Goal: Task Accomplishment & Management: Complete application form

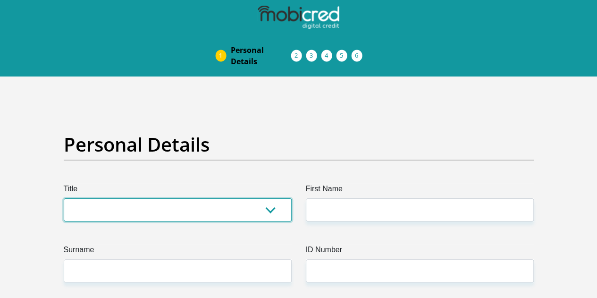
click at [259, 198] on select "Mr Ms Mrs Dr Other" at bounding box center [178, 209] width 228 height 23
select select "Mr"
click at [64, 198] on select "Mr Ms Mrs Dr Other" at bounding box center [178, 209] width 228 height 23
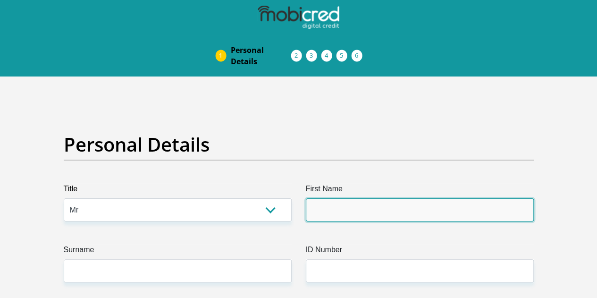
click at [313, 198] on input "First Name" at bounding box center [420, 209] width 228 height 23
type input "Siphokuhle"
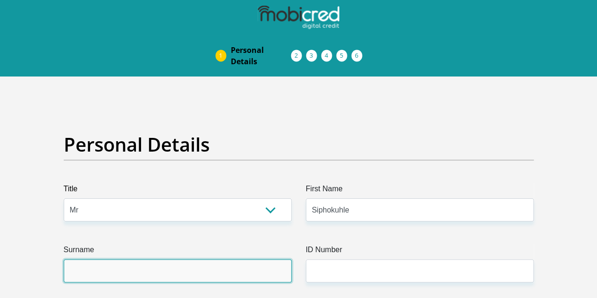
type input "Magodla"
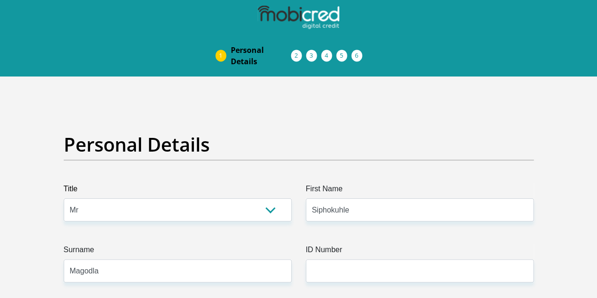
type input "0760765972"
select select "ZAF"
type input "26 South Saba Crescent"
type input "Cape Town"
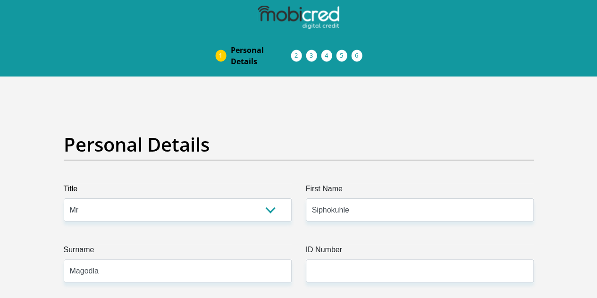
type input "Cape Town"
type input "7750"
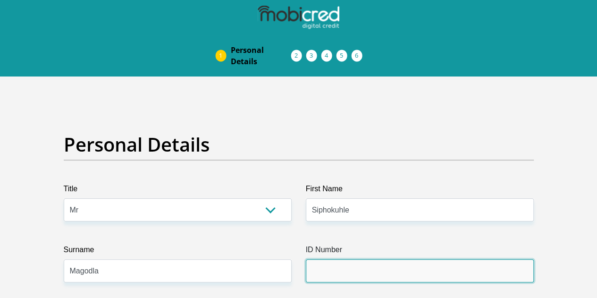
click at [325, 259] on input "ID Number" at bounding box center [420, 270] width 228 height 23
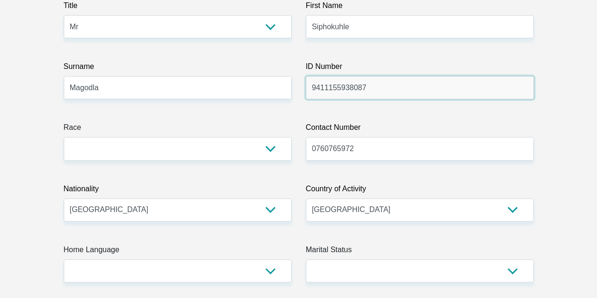
scroll to position [189, 0]
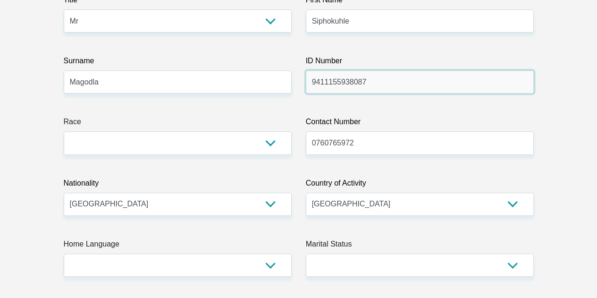
type input "9411155938087"
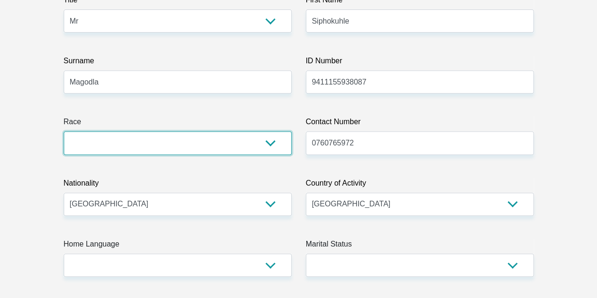
click at [165, 131] on select "Black Coloured Indian White Other" at bounding box center [178, 142] width 228 height 23
select select "1"
click at [64, 131] on select "Black Coloured Indian White Other" at bounding box center [178, 142] width 228 height 23
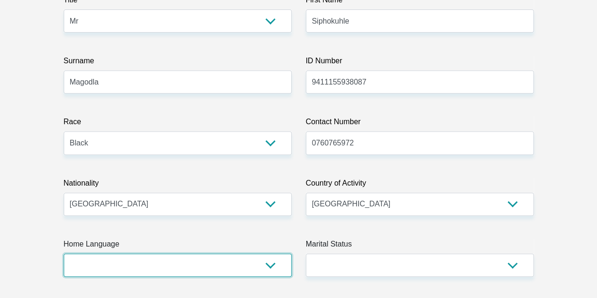
click at [230, 254] on select "Afrikaans English Sepedi South Ndebele Southern Sotho Swati Tsonga Tswana Venda…" at bounding box center [178, 265] width 228 height 23
select select "xho"
click at [64, 254] on select "Afrikaans English Sepedi South Ndebele Southern Sotho Swati Tsonga Tswana Venda…" at bounding box center [178, 265] width 228 height 23
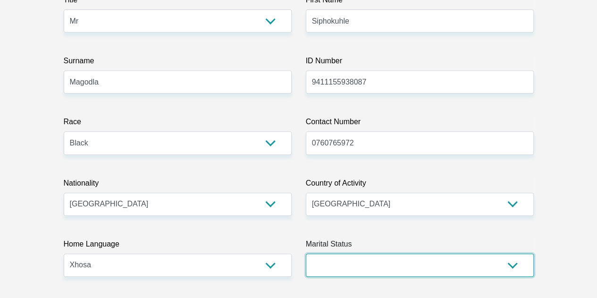
click at [354, 254] on select "Married ANC Single Divorced Widowed Married COP or Customary Law" at bounding box center [420, 265] width 228 height 23
select select "2"
click at [306, 254] on select "Married ANC Single Divorced Widowed Married COP or Customary Law" at bounding box center [420, 265] width 228 height 23
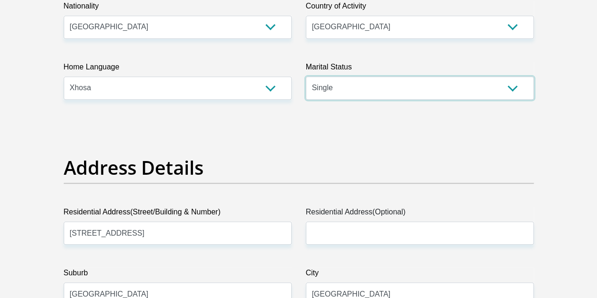
scroll to position [425, 0]
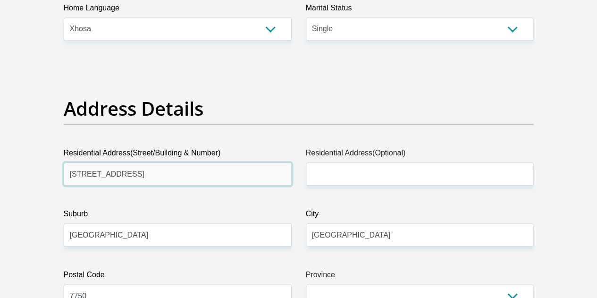
drag, startPoint x: 152, startPoint y: 143, endPoint x: 111, endPoint y: 150, distance: 41.7
type input "33322 Khokhele Crescent"
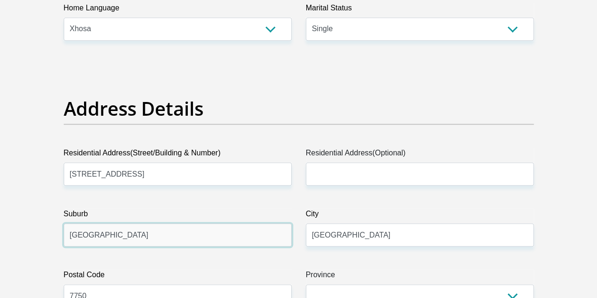
drag, startPoint x: 129, startPoint y: 196, endPoint x: 42, endPoint y: 198, distance: 87.8
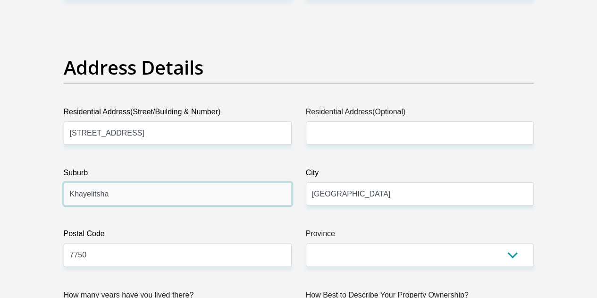
scroll to position [519, 0]
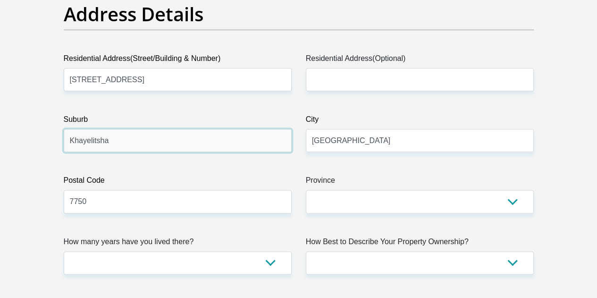
type input "Khayelitsha"
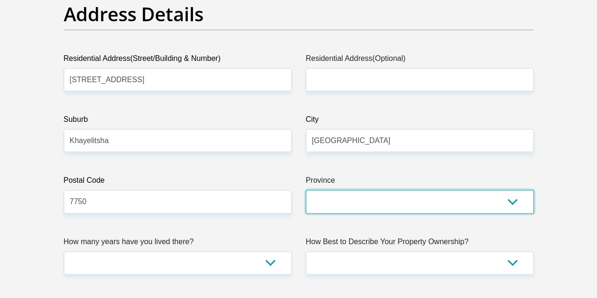
click at [359, 190] on select "Eastern Cape Free State Gauteng KwaZulu-Natal Limpopo Mpumalanga Northern Cape …" at bounding box center [420, 201] width 228 height 23
select select "Western Cape"
click at [306, 190] on select "Eastern Cape Free State Gauteng KwaZulu-Natal Limpopo Mpumalanga Northern Cape …" at bounding box center [420, 201] width 228 height 23
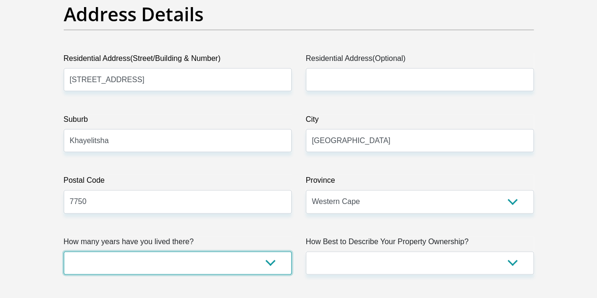
click at [242, 251] on select "less than 1 year 1-3 years 3-5 years 5+ years" at bounding box center [178, 262] width 228 height 23
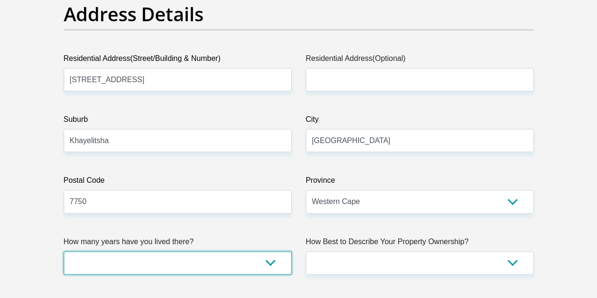
click at [124, 251] on select "less than 1 year 1-3 years 3-5 years 5+ years" at bounding box center [178, 262] width 228 height 23
select select "5"
click at [64, 251] on select "less than 1 year 1-3 years 3-5 years 5+ years" at bounding box center [178, 262] width 228 height 23
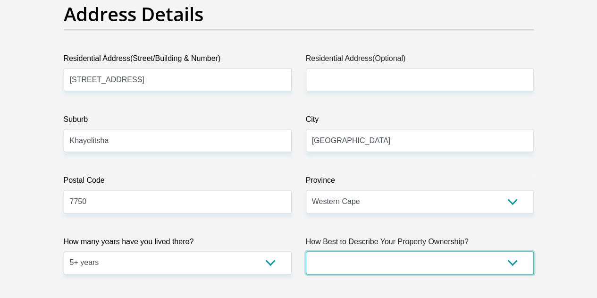
click at [370, 251] on select "Owned Rented Family Owned Company Dwelling" at bounding box center [420, 262] width 228 height 23
select select "Owned"
click at [306, 251] on select "Owned Rented Family Owned Company Dwelling" at bounding box center [420, 262] width 228 height 23
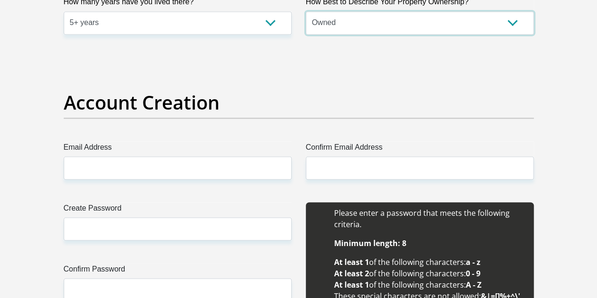
scroll to position [803, 0]
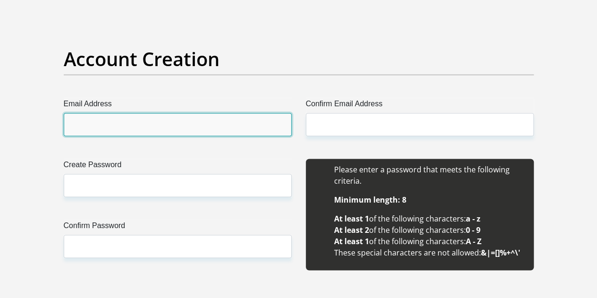
click at [184, 113] on input "Email Address" at bounding box center [178, 124] width 228 height 23
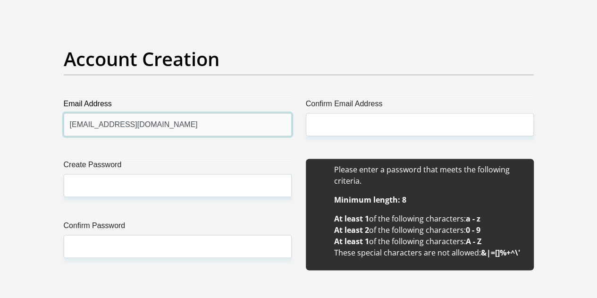
type input "siphokuhle.magodla@outlook.com"
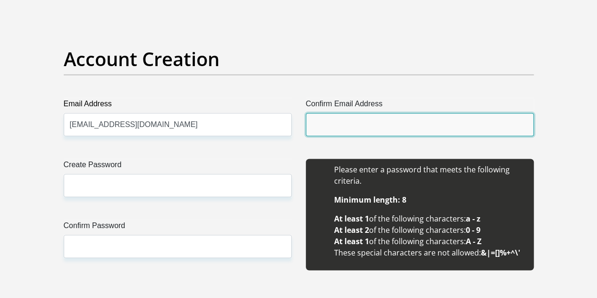
click at [348, 113] on input "Confirm Email Address" at bounding box center [420, 124] width 228 height 23
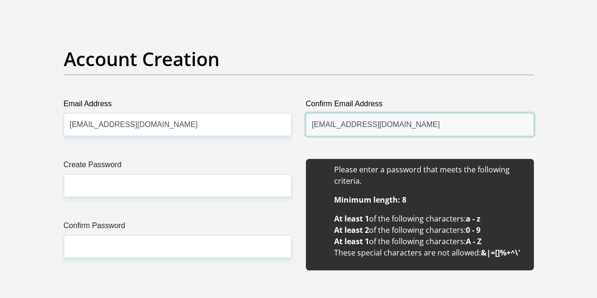
type input "siphokuhle.magodla@outlook.com"
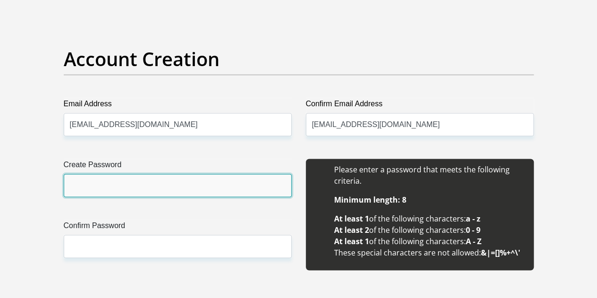
click at [228, 174] on input "Create Password" at bounding box center [178, 185] width 228 height 23
click at [115, 174] on input "Siphomag19094@" at bounding box center [178, 185] width 228 height 23
type input "Siphomag1994@"
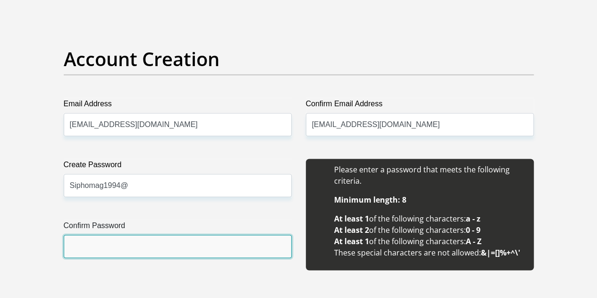
click at [114, 235] on input "Confirm Password" at bounding box center [178, 246] width 228 height 23
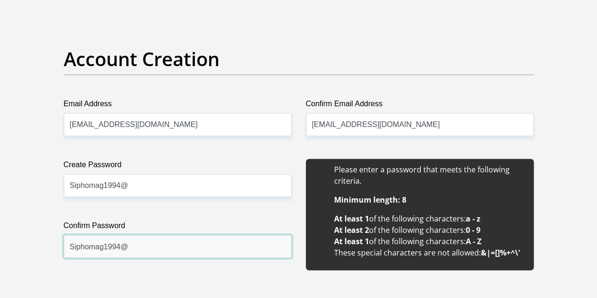
type input "Siphomag1994@"
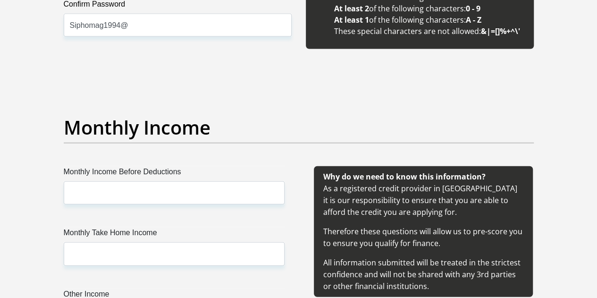
scroll to position [1039, 0]
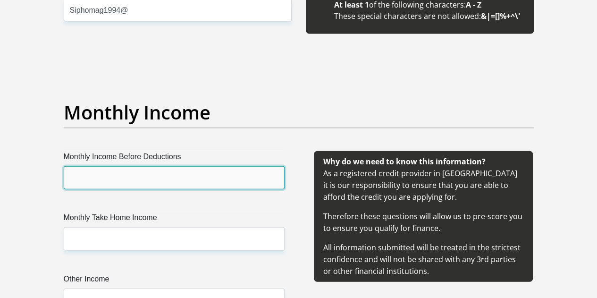
click at [186, 166] on input "Monthly Income Before Deductions" at bounding box center [174, 177] width 221 height 23
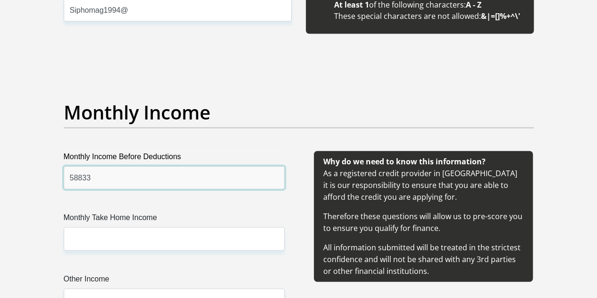
type input "58833"
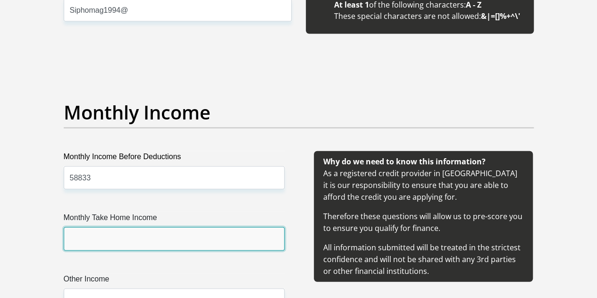
click at [177, 227] on input "Monthly Take Home Income" at bounding box center [174, 238] width 221 height 23
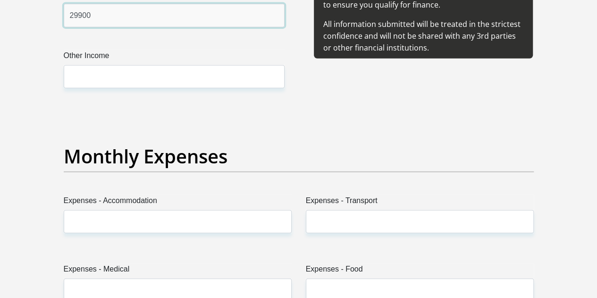
scroll to position [1322, 0]
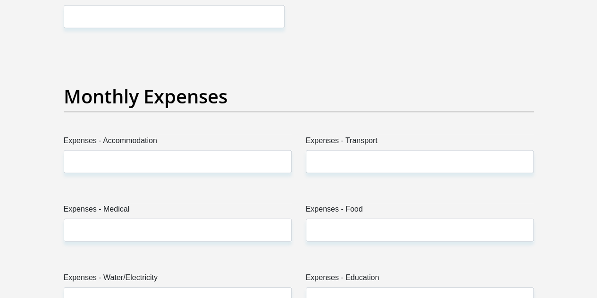
type input "29900"
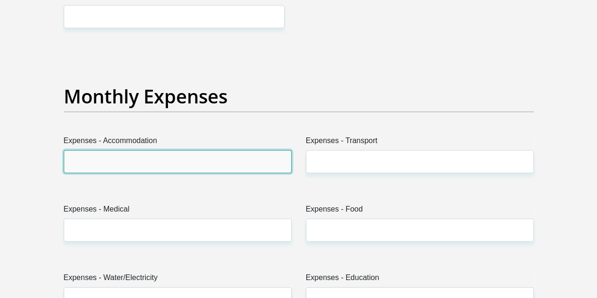
click at [178, 150] on input "Expenses - Accommodation" at bounding box center [178, 161] width 228 height 23
type input "0"
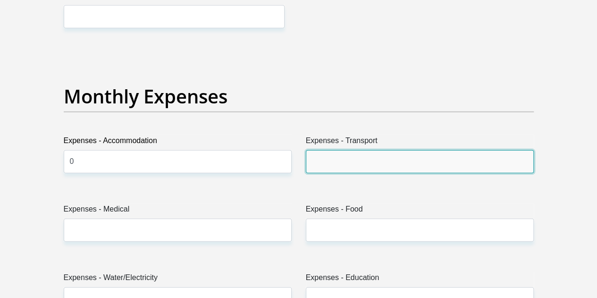
click at [335, 150] on input "Expenses - Transport" at bounding box center [420, 161] width 228 height 23
type input "500"
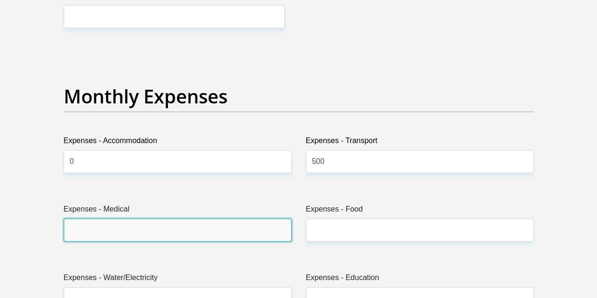
click at [186, 219] on input "Expenses - Medical" at bounding box center [178, 230] width 228 height 23
type input "0"
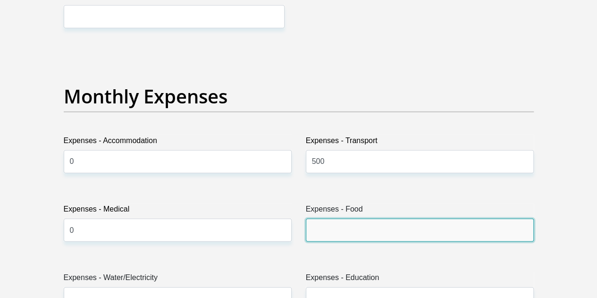
click at [364, 219] on input "Expenses - Food" at bounding box center [420, 230] width 228 height 23
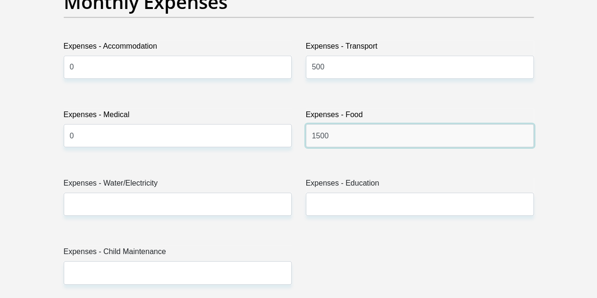
type input "1500"
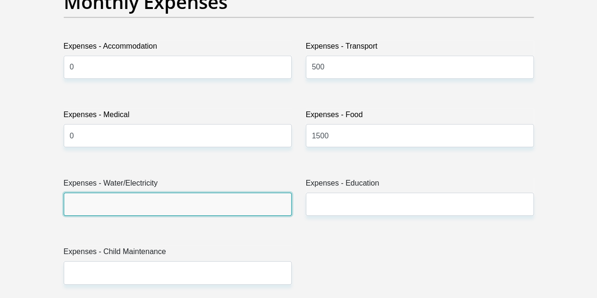
click at [166, 193] on input "Expenses - Water/Electricity" at bounding box center [178, 204] width 228 height 23
type input "500"
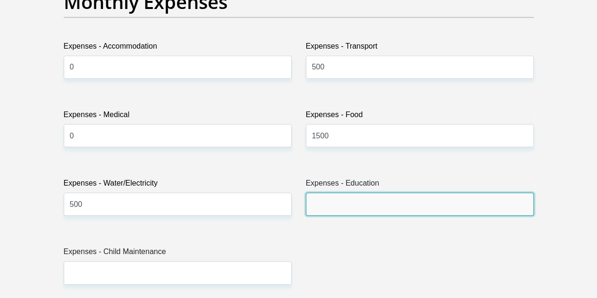
click at [321, 193] on input "Expenses - Education" at bounding box center [420, 204] width 228 height 23
type input "0"
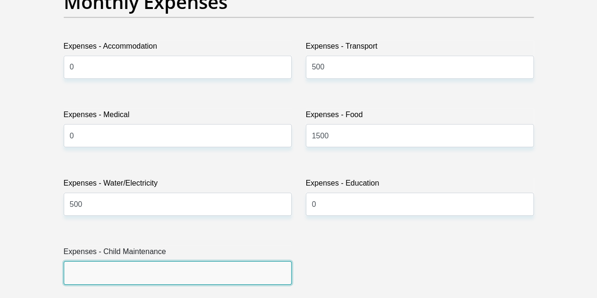
click at [142, 261] on input "Expenses - Child Maintenance" at bounding box center [178, 272] width 228 height 23
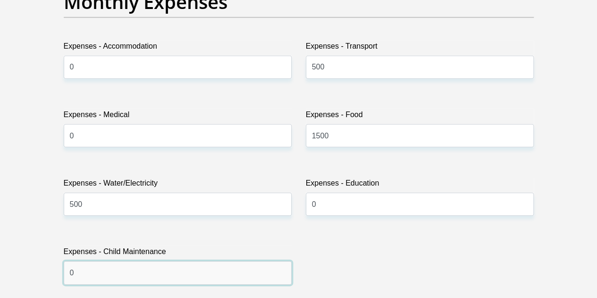
type input "0"
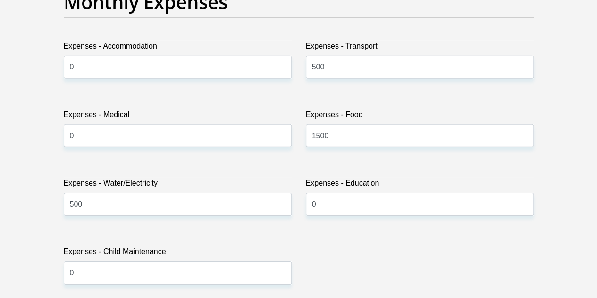
click at [342, 233] on div "Title Mr Ms Mrs Dr Other First Name Siphokuhle Surname Magodla ID Number 941115…" at bounding box center [299, 303] width 484 height 3072
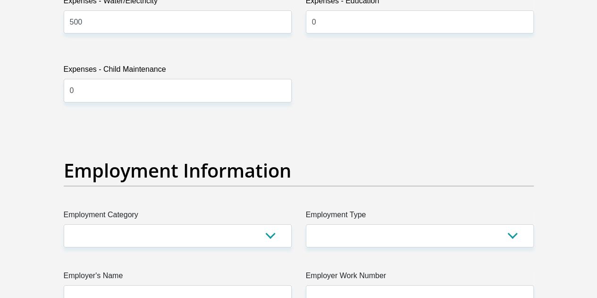
scroll to position [1652, 0]
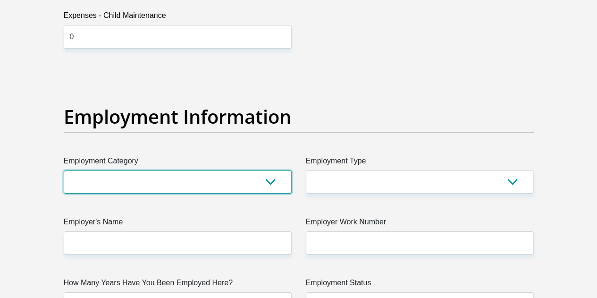
click at [205, 170] on select "AGRICULTURE ALCOHOL & TOBACCO CONSTRUCTION MATERIALS METALLURGY EQUIPMENT FOR R…" at bounding box center [178, 181] width 228 height 23
select select "17"
click at [64, 170] on select "AGRICULTURE ALCOHOL & TOBACCO CONSTRUCTION MATERIALS METALLURGY EQUIPMENT FOR R…" at bounding box center [178, 181] width 228 height 23
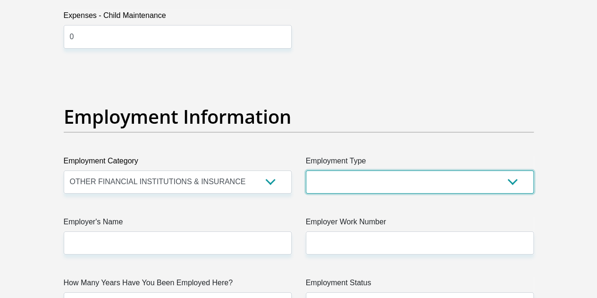
click at [342, 170] on select "College/Lecturer Craft Seller Creative Driver Executive Farmer Forces - Non Com…" at bounding box center [420, 181] width 228 height 23
select select "Unknown/Other"
click at [306, 170] on select "College/Lecturer Craft Seller Creative Driver Executive Farmer Forces - Non Com…" at bounding box center [420, 181] width 228 height 23
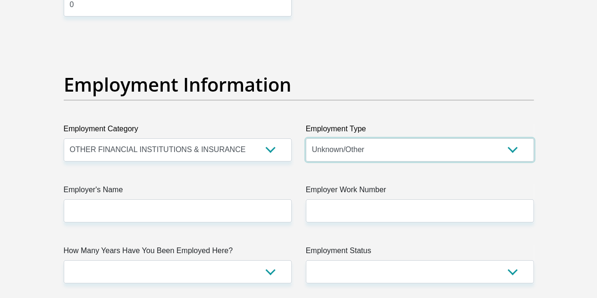
scroll to position [1700, 0]
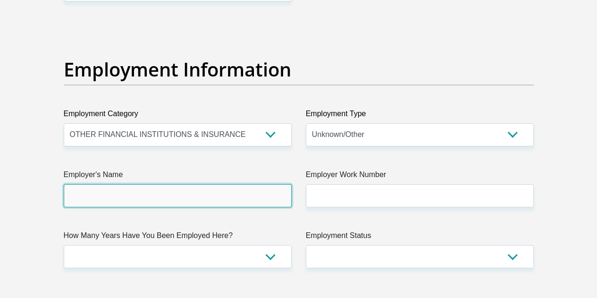
click at [160, 184] on input "Employer's Name" at bounding box center [178, 195] width 228 height 23
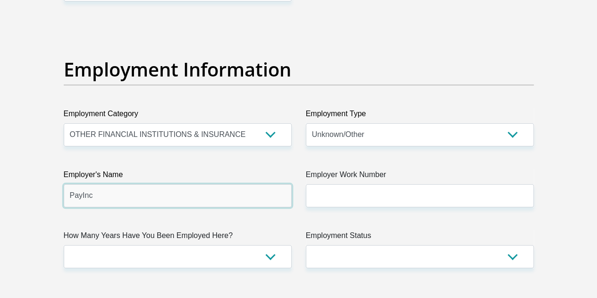
type input "PayInc"
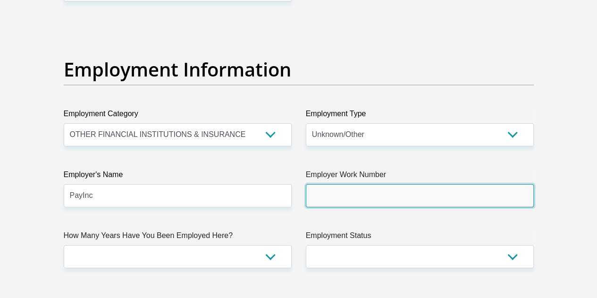
click at [351, 184] on input "Employer Work Number" at bounding box center [420, 195] width 228 height 23
click at [336, 184] on input "Employer Work Number" at bounding box center [420, 195] width 228 height 23
paste input "0114974178"
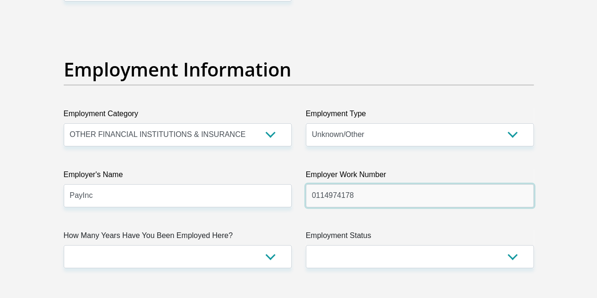
type input "0114974178"
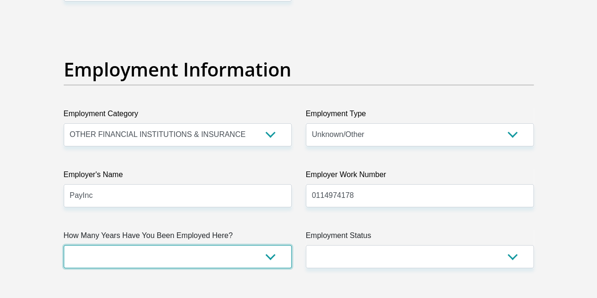
click at [265, 245] on select "less than 1 year 1-3 years 3-5 years 5+ years" at bounding box center [178, 256] width 228 height 23
select select "6"
click at [64, 245] on select "less than 1 year 1-3 years 3-5 years 5+ years" at bounding box center [178, 256] width 228 height 23
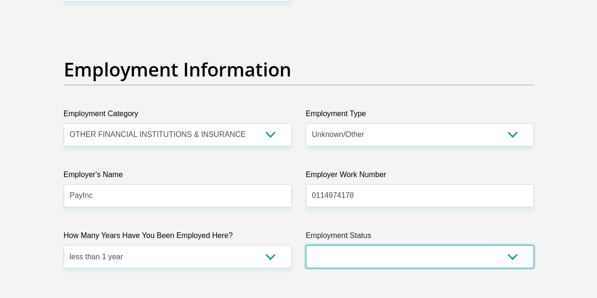
click at [356, 245] on select "Permanent/Full-time Part-time/Casual Contract Worker Self-Employed Housewife Re…" at bounding box center [420, 256] width 228 height 23
select select "1"
click at [306, 245] on select "Permanent/Full-time Part-time/Casual Contract Worker Self-Employed Housewife Re…" at bounding box center [420, 256] width 228 height 23
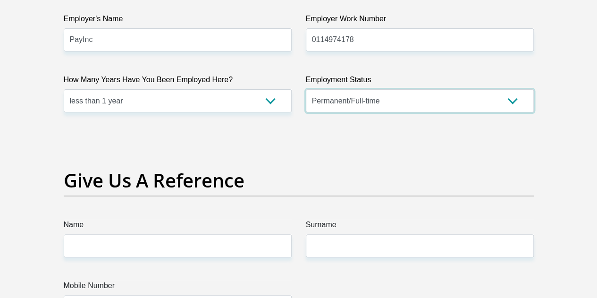
scroll to position [1936, 0]
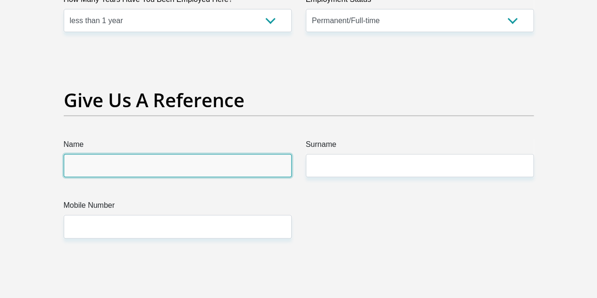
click at [212, 154] on input "Name" at bounding box center [178, 165] width 228 height 23
click at [193, 154] on input "Name" at bounding box center [178, 165] width 228 height 23
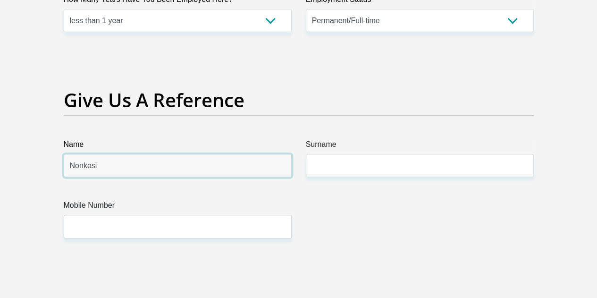
type input "Nonkosi"
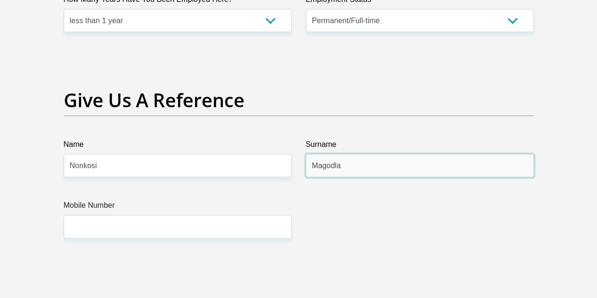
type input "Magodla"
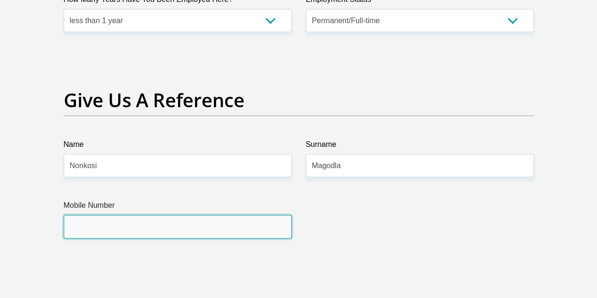
click at [186, 215] on input "Mobile Number" at bounding box center [178, 226] width 228 height 23
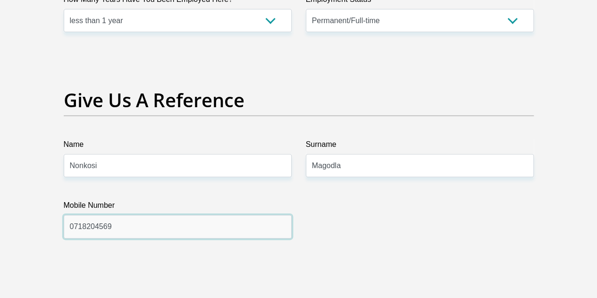
type input "0718204569"
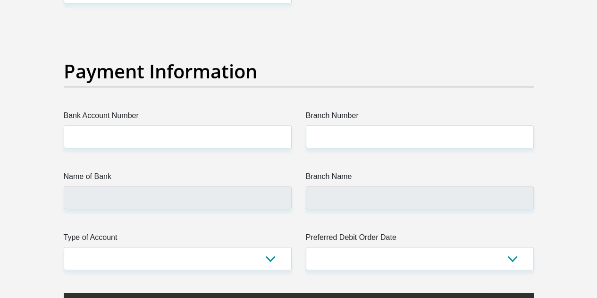
scroll to position [2172, 0]
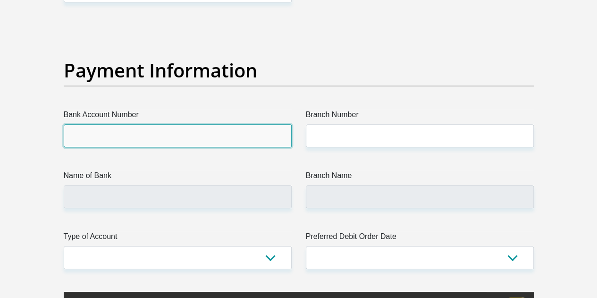
click at [175, 124] on input "Bank Account Number" at bounding box center [178, 135] width 228 height 23
type input "1025173748"
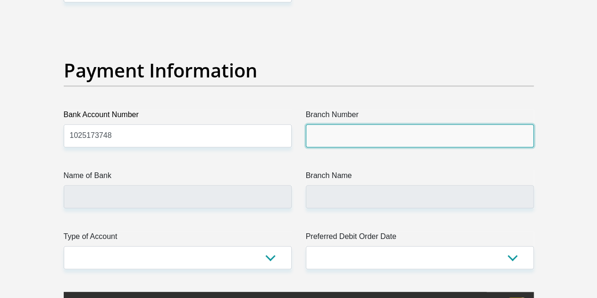
click at [331, 124] on input "Branch Number" at bounding box center [420, 135] width 228 height 23
type input "04305"
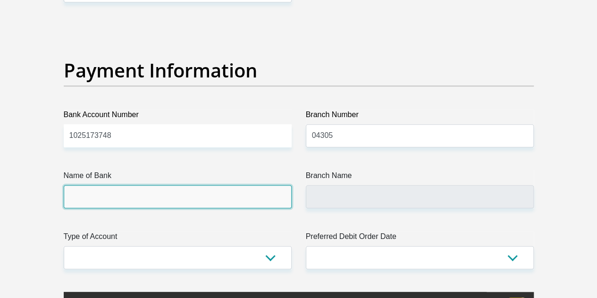
click at [240, 185] on input "Name of Bank" at bounding box center [178, 196] width 228 height 23
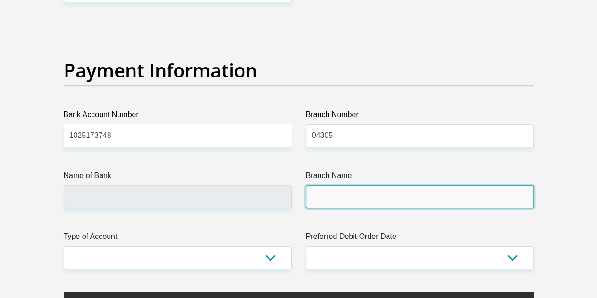
click at [322, 185] on input "Branch Name" at bounding box center [420, 196] width 228 height 23
click at [332, 185] on input "Branch Name" at bounding box center [420, 196] width 228 height 23
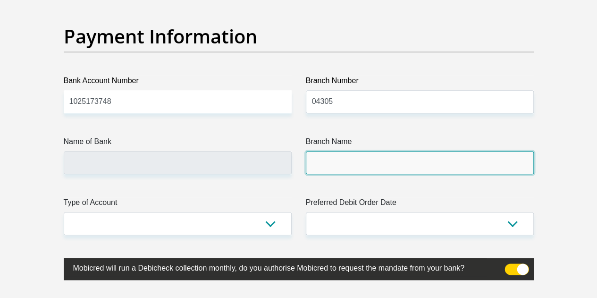
scroll to position [2266, 0]
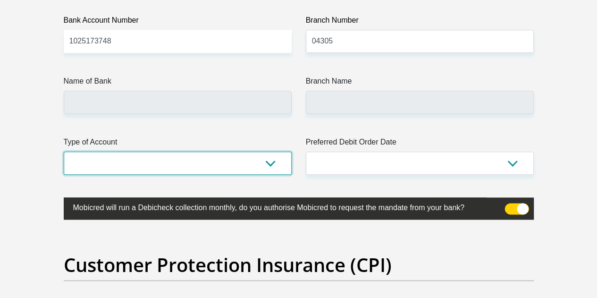
click at [203, 152] on select "Cheque Savings" at bounding box center [178, 163] width 228 height 23
select select "CUR"
click at [64, 152] on select "Cheque Savings" at bounding box center [178, 163] width 228 height 23
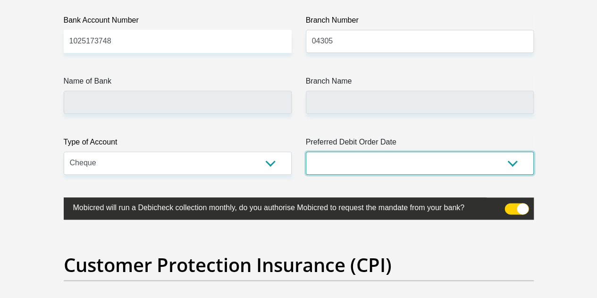
click at [360, 152] on select "1st 2nd 3rd 4th 5th 7th 18th 19th 20th 21st 22nd 23rd 24th 25th 26th 27th 28th …" at bounding box center [420, 163] width 228 height 23
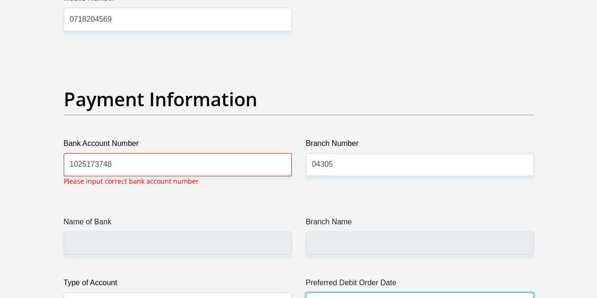
scroll to position [2140, 0]
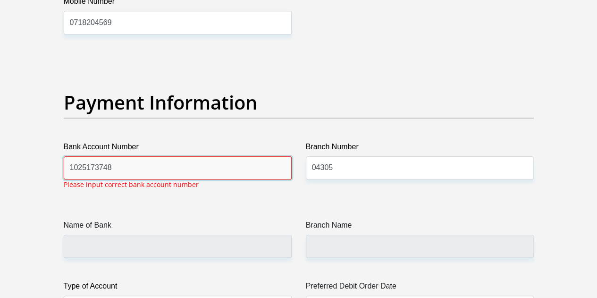
click at [245, 156] on input "1025173748" at bounding box center [178, 167] width 228 height 23
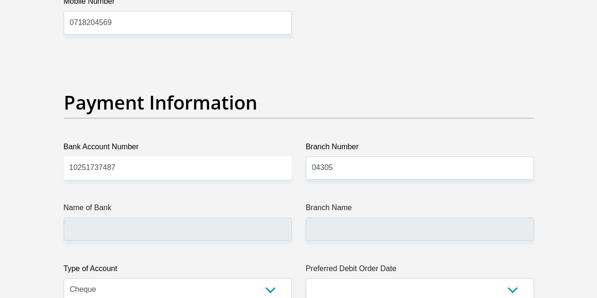
click at [407, 91] on div "Payment Information" at bounding box center [299, 116] width 484 height 50
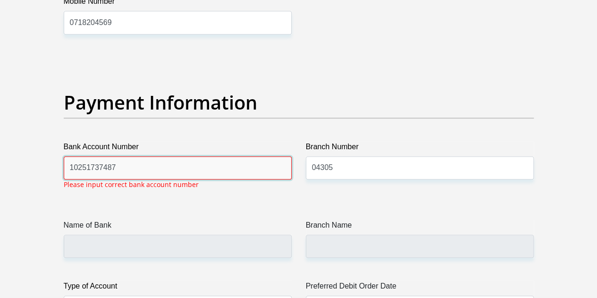
click at [127, 156] on input "10251737487" at bounding box center [178, 167] width 228 height 23
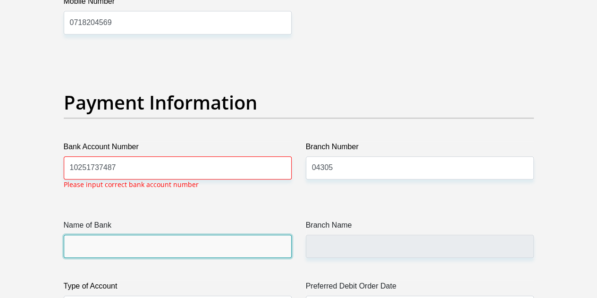
click at [157, 235] on input "Name of Bank" at bounding box center [178, 246] width 228 height 23
click at [149, 235] on input "Name of Bank" at bounding box center [178, 246] width 228 height 23
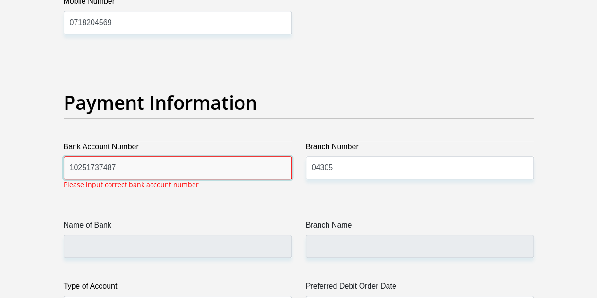
drag, startPoint x: 146, startPoint y: 125, endPoint x: 65, endPoint y: 126, distance: 80.7
click at [65, 156] on input "10251737487" at bounding box center [178, 167] width 228 height 23
type input "10251737487"
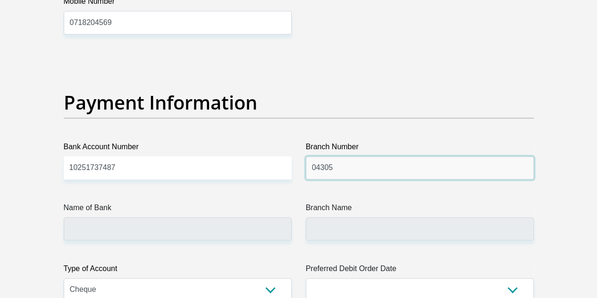
click at [314, 156] on input "04305" at bounding box center [420, 167] width 228 height 23
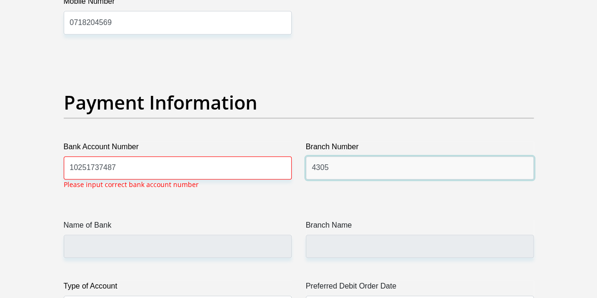
type input "4305"
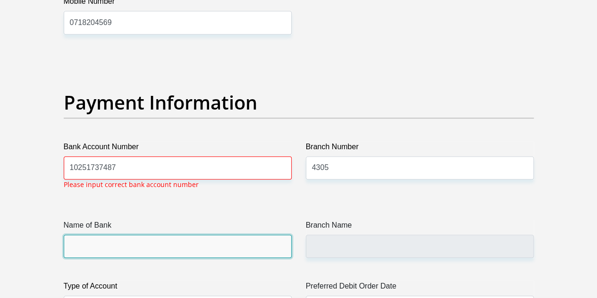
click at [195, 235] on input "Name of Bank" at bounding box center [178, 246] width 228 height 23
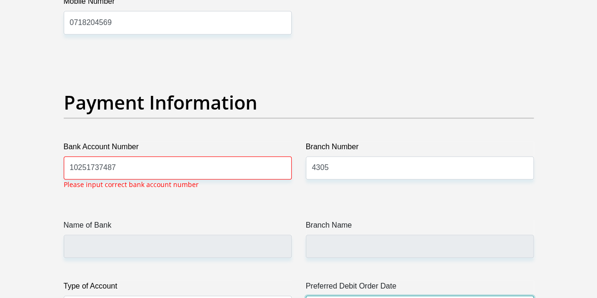
select select "20"
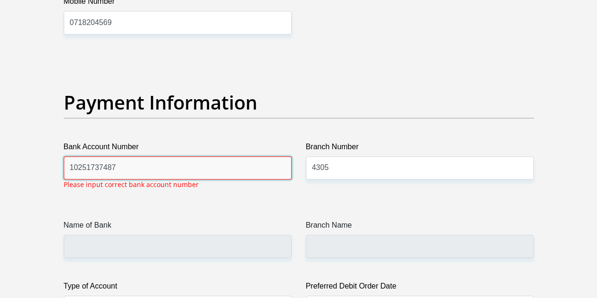
click at [168, 156] on input "10251737487" at bounding box center [178, 167] width 228 height 23
drag, startPoint x: 168, startPoint y: 127, endPoint x: 64, endPoint y: 131, distance: 104.0
click at [64, 156] on input "10251737487" at bounding box center [178, 167] width 228 height 23
type input "10251737487"
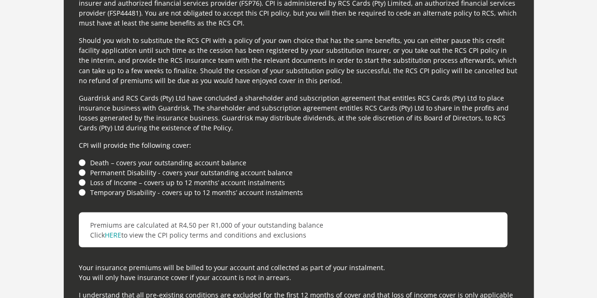
scroll to position [2683, 0]
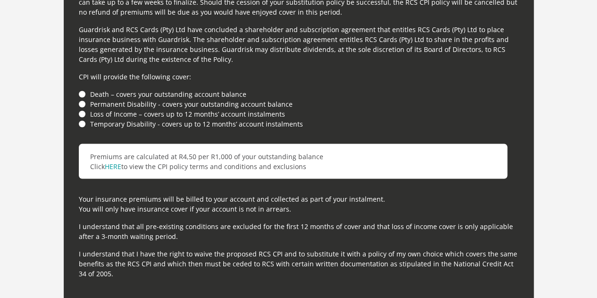
click at [84, 89] on li "Death – covers your outstanding account balance" at bounding box center [299, 94] width 440 height 10
click at [82, 89] on li "Death – covers your outstanding account balance" at bounding box center [299, 94] width 440 height 10
drag, startPoint x: 83, startPoint y: 71, endPoint x: 83, endPoint y: 78, distance: 7.1
click at [83, 109] on li "Loss of Income – covers up to 12 months’ account instalments" at bounding box center [299, 114] width 440 height 10
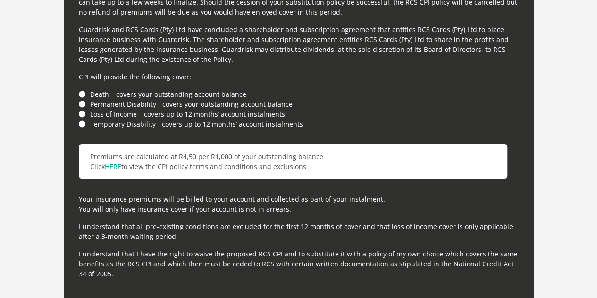
click at [85, 119] on li "Temporary Disability - covers up to 12 months’ account instalments" at bounding box center [299, 124] width 440 height 10
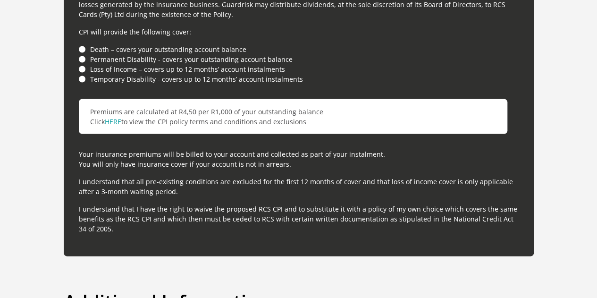
scroll to position [2919, 0]
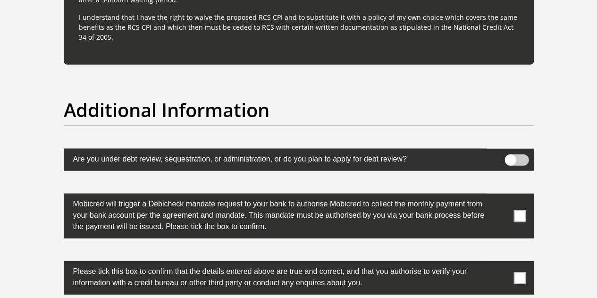
click at [517, 210] on span at bounding box center [520, 216] width 12 height 12
click at [501, 196] on input "checkbox" at bounding box center [501, 196] width 0 height 0
click at [522, 272] on span at bounding box center [520, 278] width 12 height 12
click at [501, 263] on input "checkbox" at bounding box center [501, 263] width 0 height 0
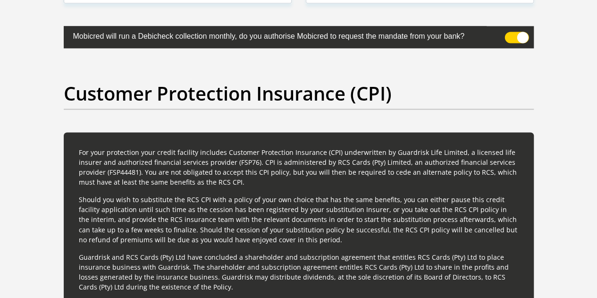
scroll to position [2494, 0]
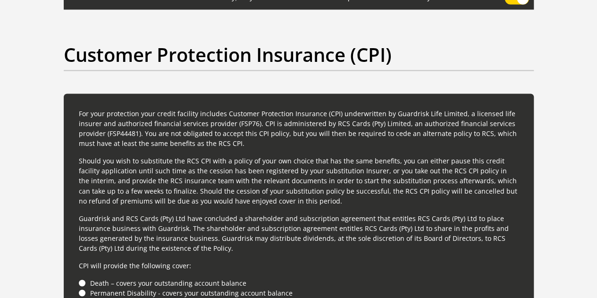
click at [83, 278] on li "Death – covers your outstanding account balance" at bounding box center [299, 283] width 440 height 10
click at [80, 288] on li "Permanent Disability - covers your outstanding account balance" at bounding box center [299, 293] width 440 height 10
click at [83, 297] on li "Loss of Income – covers up to 12 months’ account instalments" at bounding box center [299, 302] width 440 height 10
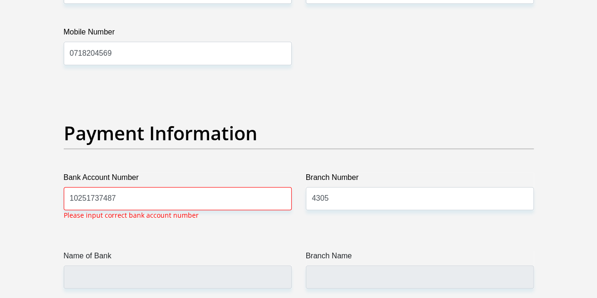
scroll to position [2163, 0]
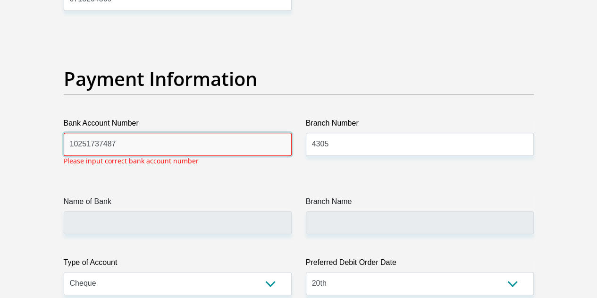
click at [162, 133] on input "10251737487" at bounding box center [178, 144] width 228 height 23
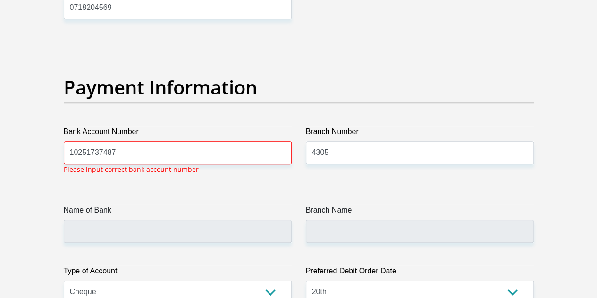
scroll to position [2140, 0]
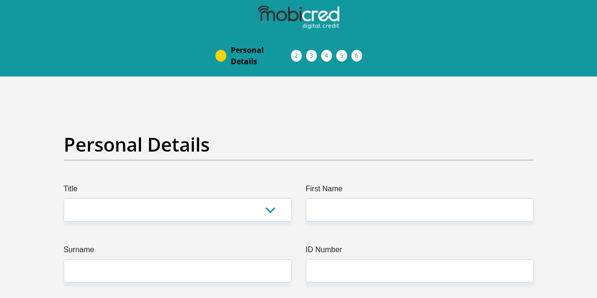
scroll to position [2140, 0]
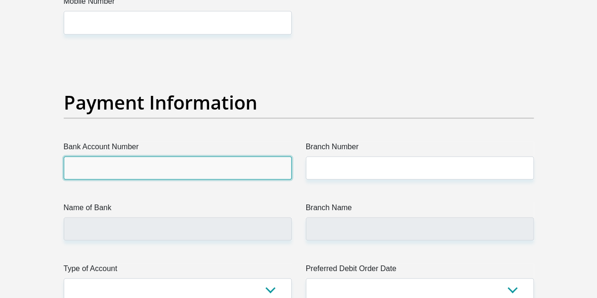
click at [158, 156] on input "Bank Account Number" at bounding box center [178, 167] width 228 height 23
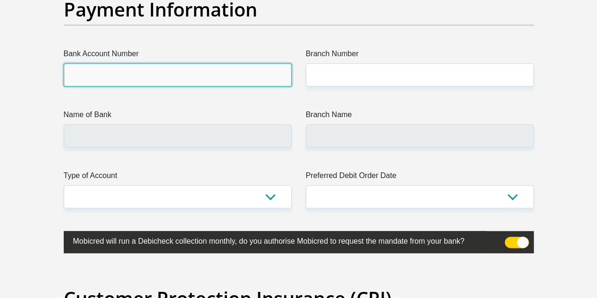
scroll to position [2517, 0]
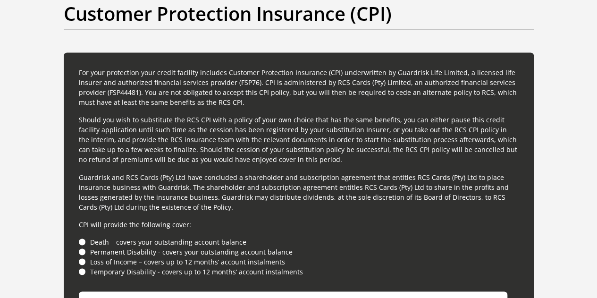
drag, startPoint x: 83, startPoint y: 205, endPoint x: 84, endPoint y: 210, distance: 4.7
click at [84, 237] on li "Death – covers your outstanding account balance" at bounding box center [299, 242] width 440 height 10
click at [83, 246] on li "Permanent Disability - covers your outstanding account balance" at bounding box center [299, 251] width 440 height 10
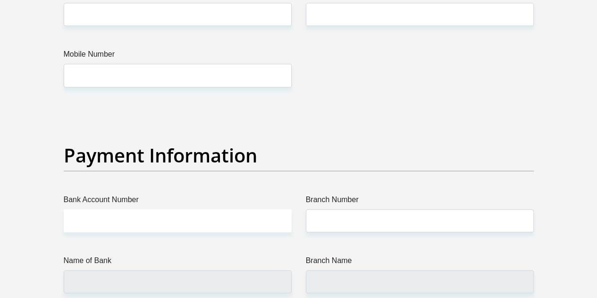
scroll to position [2187, 0]
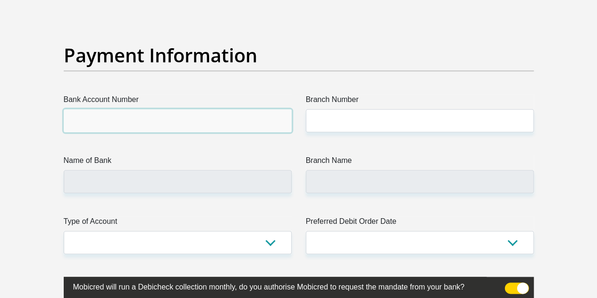
click at [98, 109] on input "Bank Account Number" at bounding box center [178, 120] width 228 height 23
type input "10251737487"
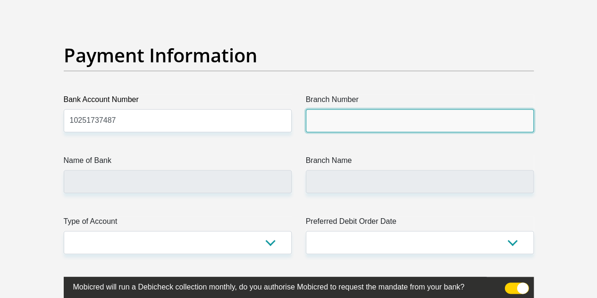
click at [339, 109] on input "Branch Number" at bounding box center [420, 120] width 228 height 23
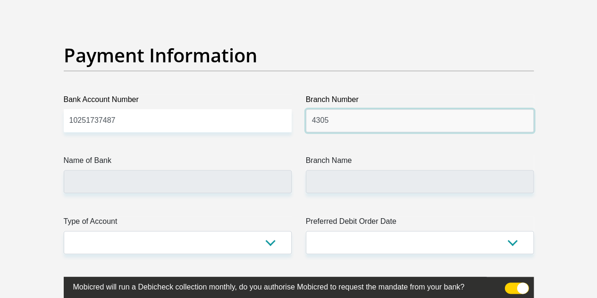
type input "4305"
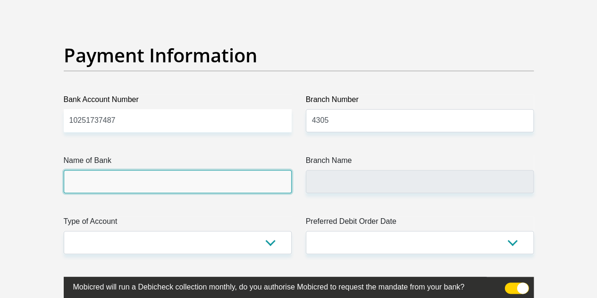
click at [237, 170] on input "Name of Bank" at bounding box center [178, 181] width 228 height 23
click at [229, 170] on input "Name of Bank" at bounding box center [178, 181] width 228 height 23
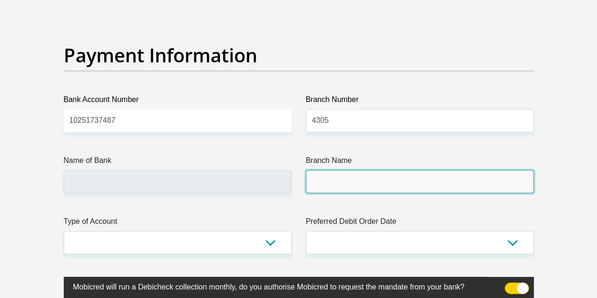
click at [349, 170] on input "Branch Name" at bounding box center [420, 181] width 228 height 23
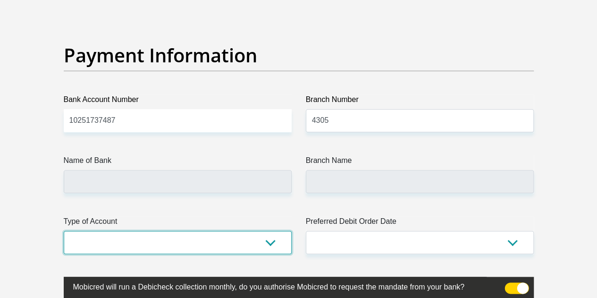
click at [223, 231] on select "Cheque Savings" at bounding box center [178, 242] width 228 height 23
select select "CUR"
click at [64, 231] on select "Cheque Savings" at bounding box center [178, 242] width 228 height 23
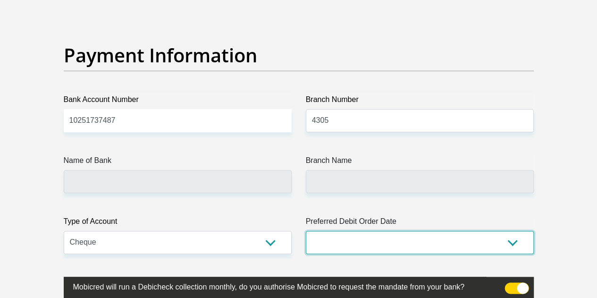
click at [316, 231] on select "1st 2nd 3rd 4th 5th 7th 18th 19th 20th 21st 22nd 23rd 24th 25th 26th 27th 28th …" at bounding box center [420, 242] width 228 height 23
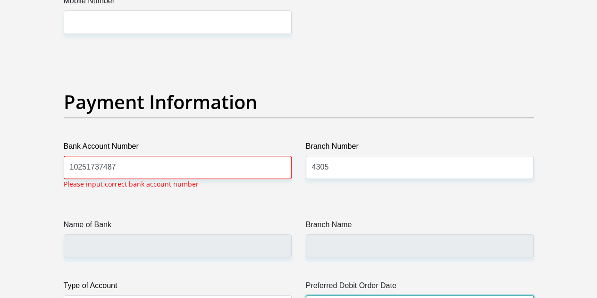
scroll to position [2140, 0]
click at [83, 91] on h2 "Payment Information" at bounding box center [299, 102] width 470 height 23
